Goal: Task Accomplishment & Management: Complete application form

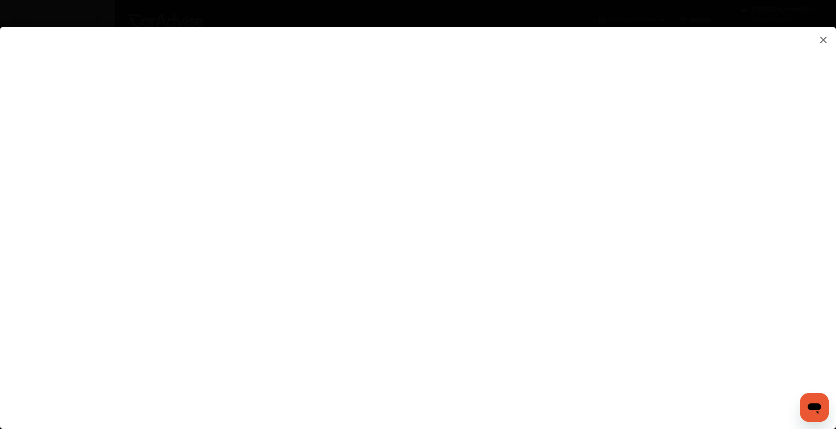
click at [573, 276] on flutter-view at bounding box center [418, 219] width 836 height 384
type input "**********"
click at [474, 246] on flutter-view at bounding box center [418, 219] width 836 height 384
click at [697, 226] on flutter-view at bounding box center [418, 219] width 836 height 384
click at [697, 229] on flutter-view at bounding box center [418, 219] width 836 height 384
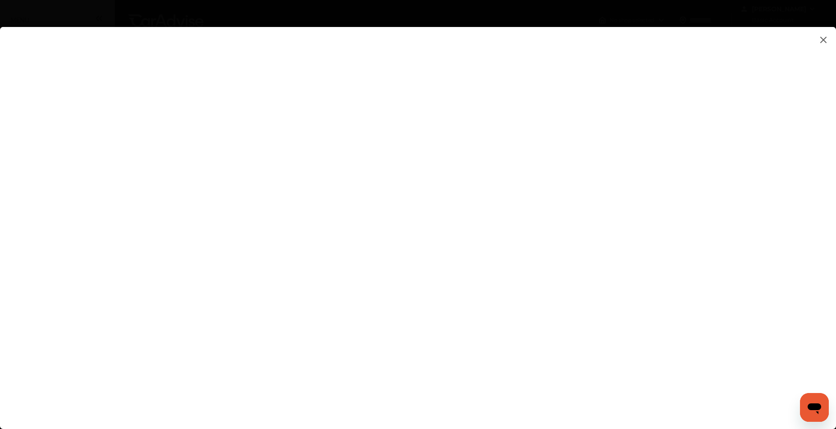
click at [549, 199] on flutter-view at bounding box center [418, 219] width 836 height 384
type textarea "**********"
click at [569, 241] on flutter-view at bounding box center [418, 219] width 836 height 384
click at [694, 266] on flutter-view at bounding box center [418, 219] width 836 height 384
click at [566, 132] on flutter-view at bounding box center [418, 219] width 836 height 384
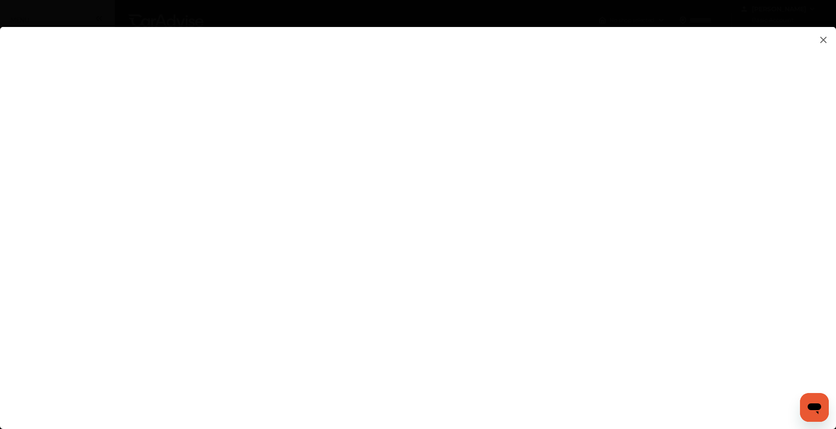
click at [419, 270] on flutter-view at bounding box center [418, 219] width 836 height 384
